Goal: Book appointment/travel/reservation

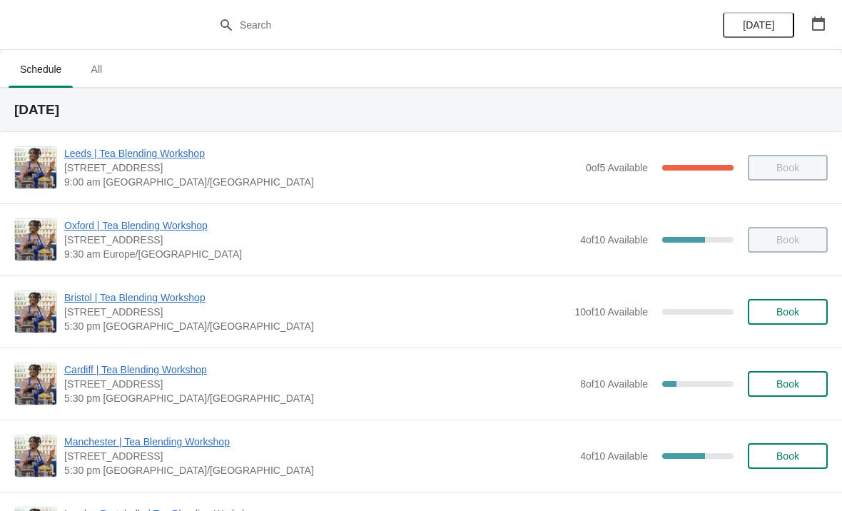
click at [99, 83] on button "All" at bounding box center [96, 69] width 41 height 37
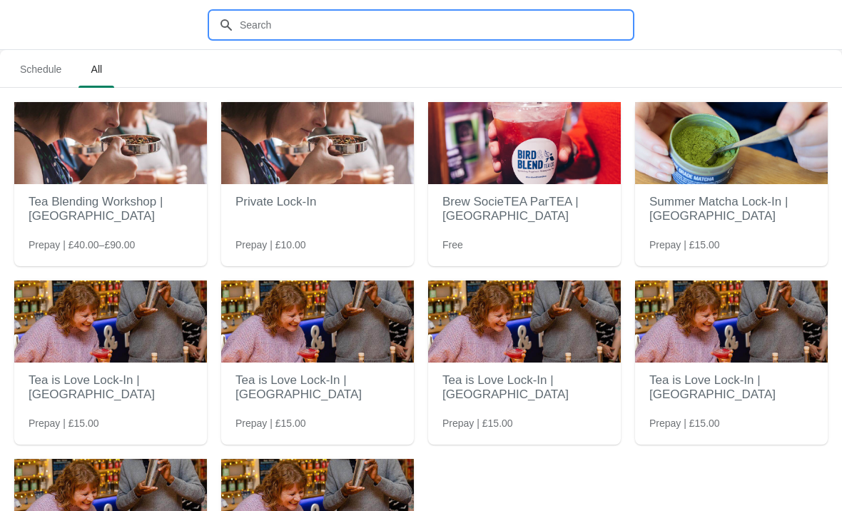
click at [437, 29] on input "text" at bounding box center [435, 25] width 393 height 26
type input "Guil"
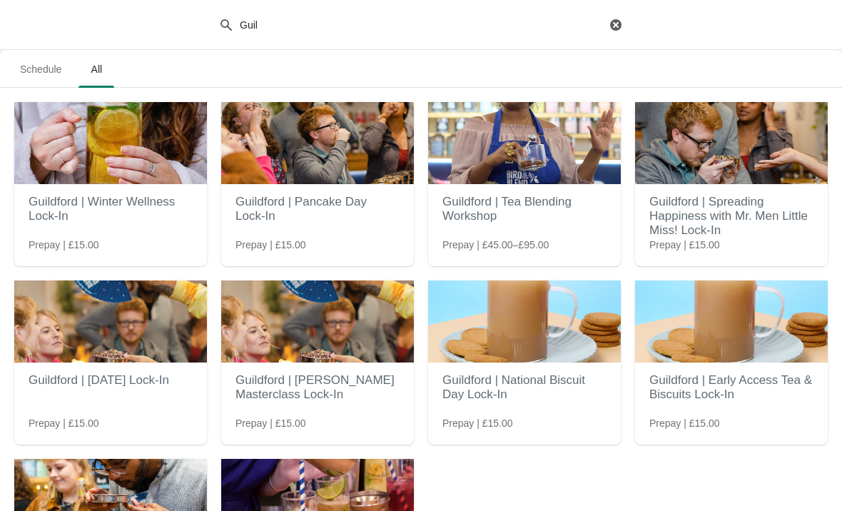
click at [567, 195] on h2 "Guildford | Tea Blending Workshop" at bounding box center [525, 209] width 164 height 43
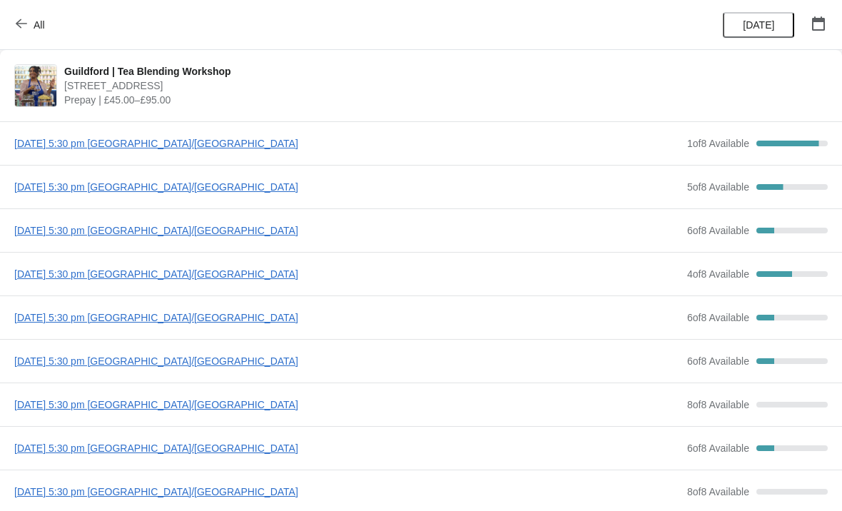
click at [220, 144] on span "[DATE] 5:30 pm [GEOGRAPHIC_DATA]/[GEOGRAPHIC_DATA]" at bounding box center [347, 143] width 666 height 14
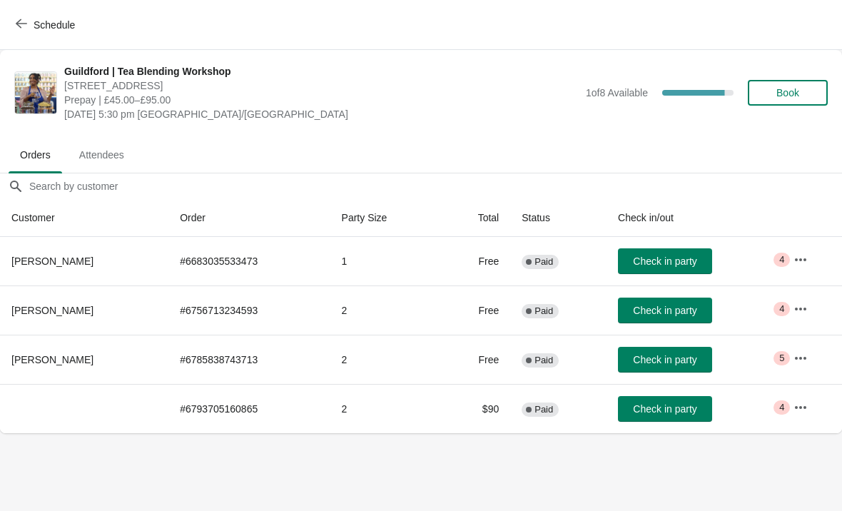
click at [14, 33] on button "Schedule" at bounding box center [46, 25] width 79 height 26
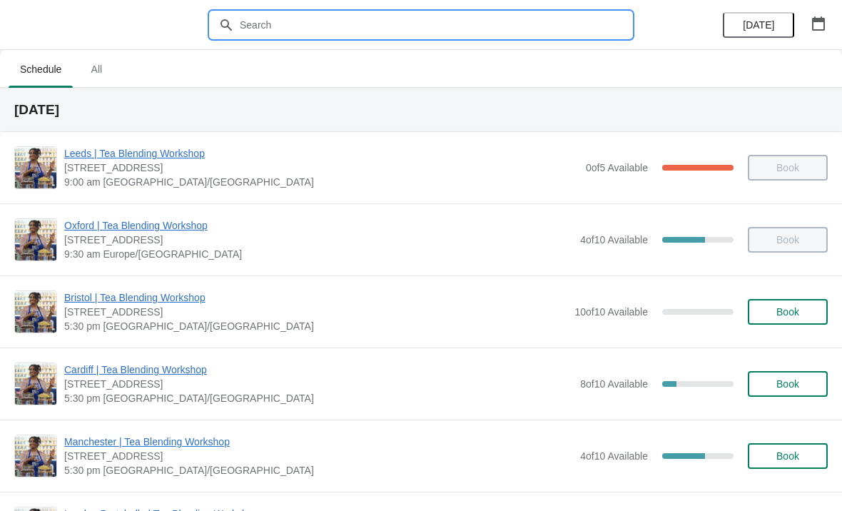
click at [385, 26] on input "text" at bounding box center [435, 25] width 393 height 26
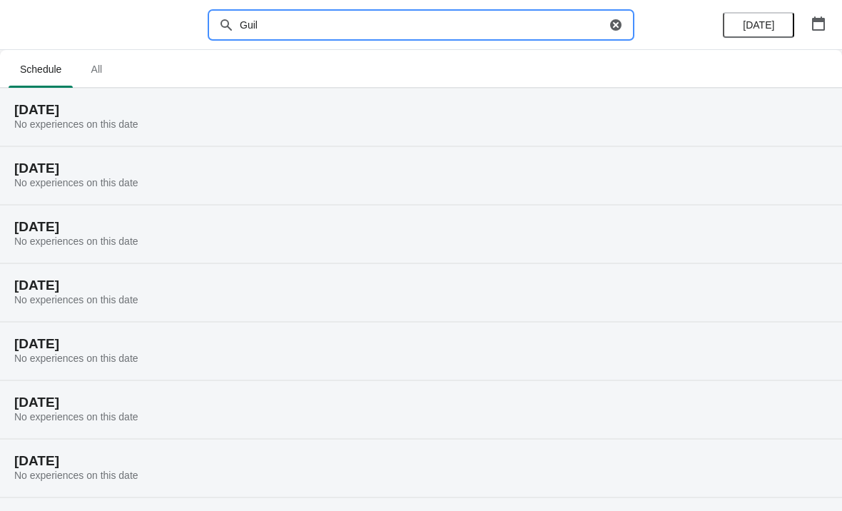
type input "Guil"
click at [103, 74] on span "All" at bounding box center [97, 69] width 36 height 26
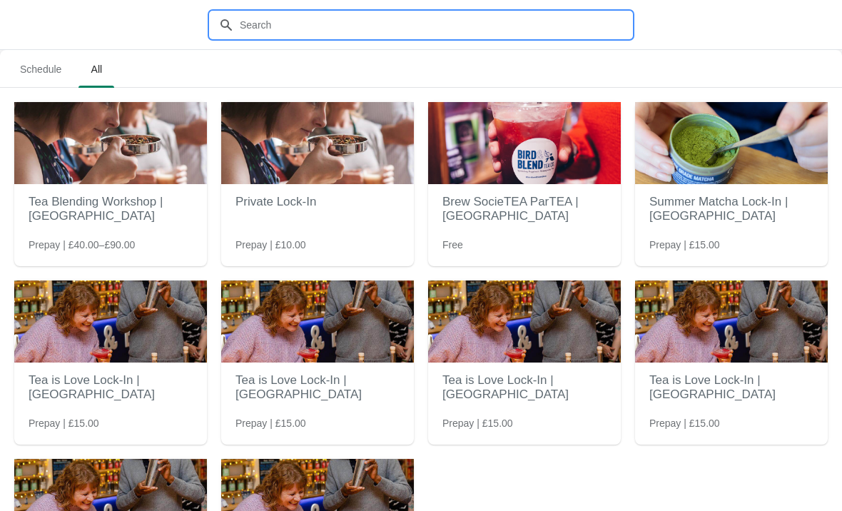
click at [492, 16] on input "text" at bounding box center [435, 25] width 393 height 26
type input "Guil"
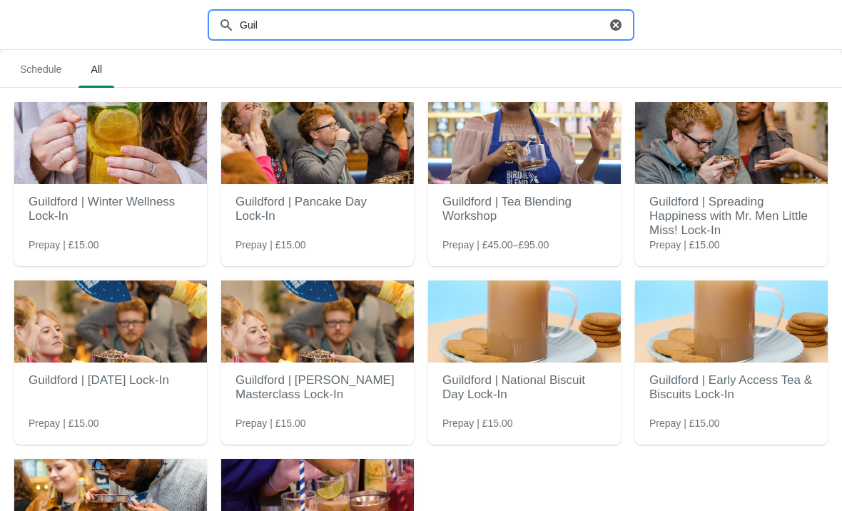
click at [555, 183] on img at bounding box center [524, 143] width 193 height 82
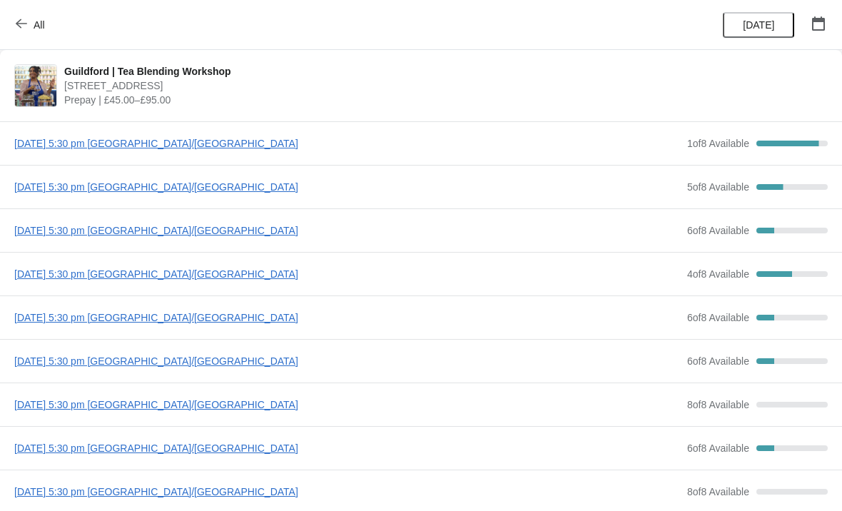
click at [234, 148] on span "[DATE] 5:30 pm [GEOGRAPHIC_DATA]/[GEOGRAPHIC_DATA]" at bounding box center [347, 143] width 666 height 14
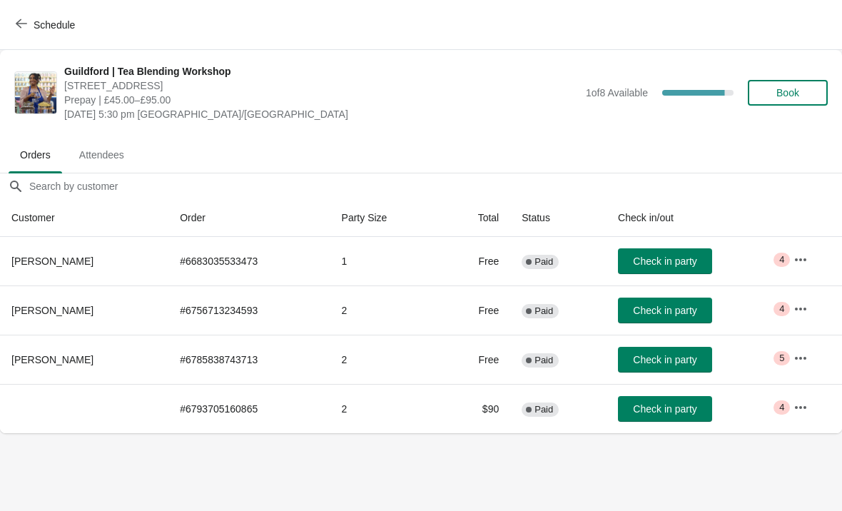
click at [27, 28] on span "Schedule" at bounding box center [47, 25] width 56 height 14
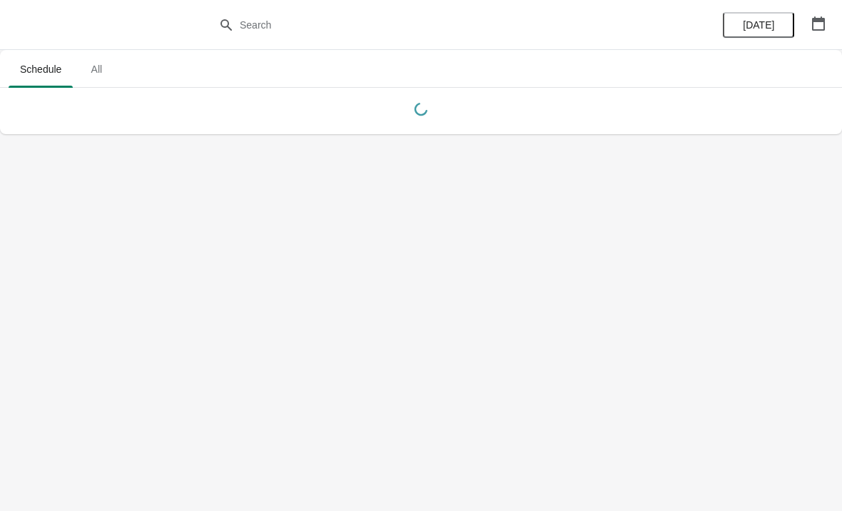
click at [100, 73] on span "All" at bounding box center [97, 69] width 36 height 26
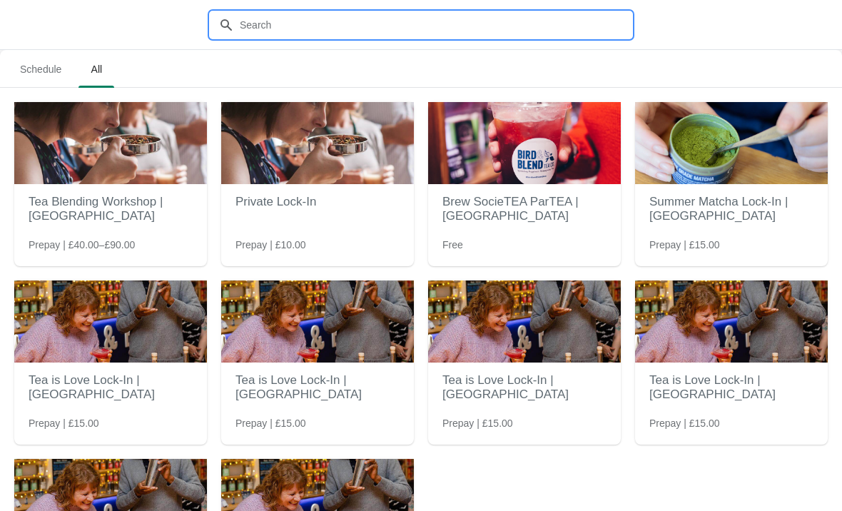
click at [449, 36] on input "text" at bounding box center [435, 25] width 393 height 26
type input "Guil"
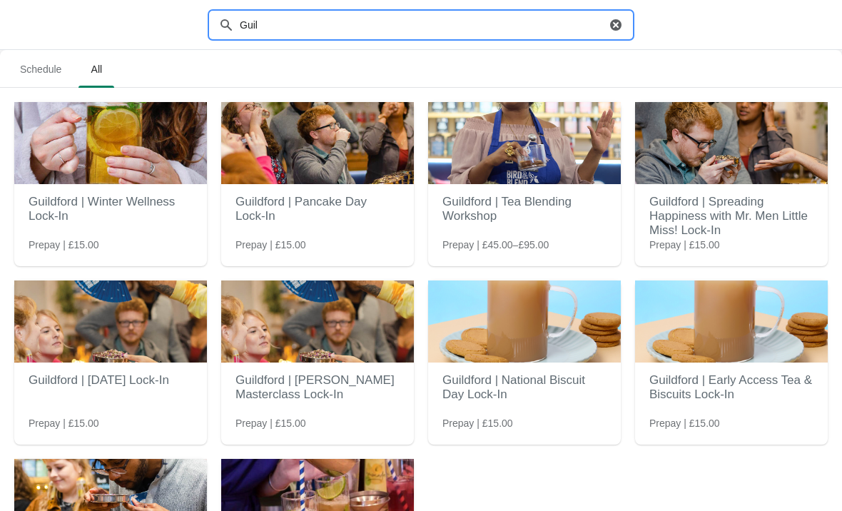
click at [550, 158] on img at bounding box center [524, 143] width 193 height 82
